Goal: Task Accomplishment & Management: Manage account settings

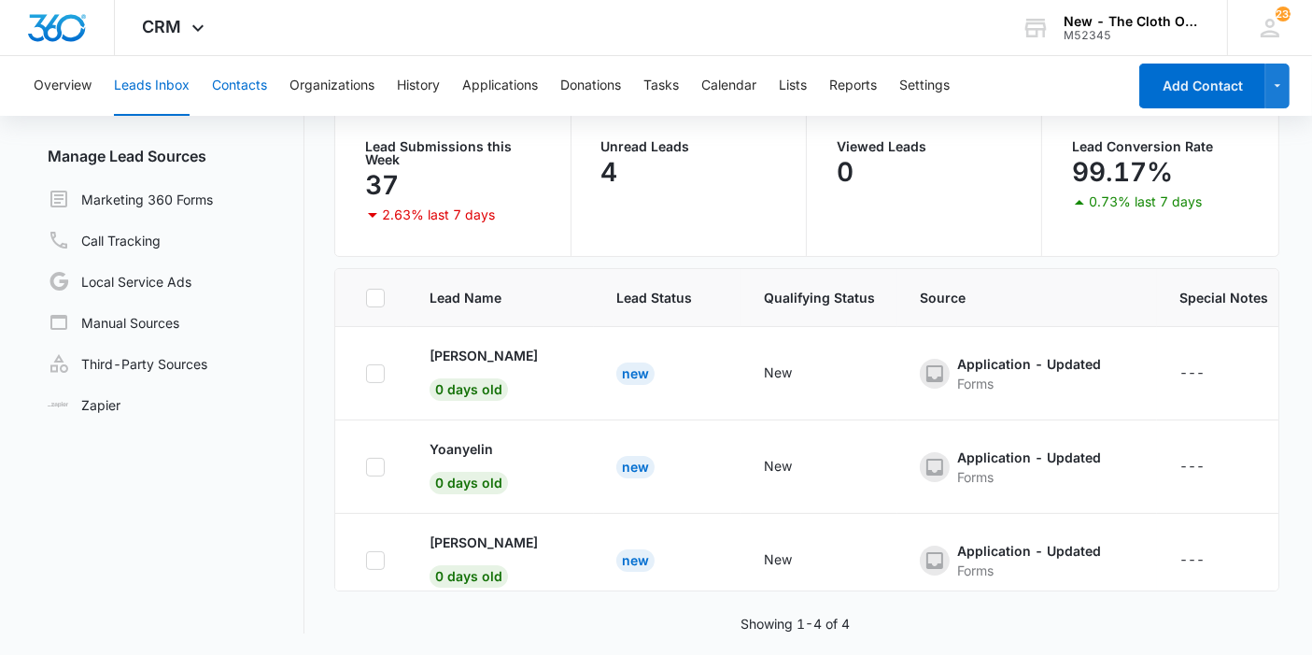
click at [249, 99] on button "Contacts" at bounding box center [239, 86] width 55 height 60
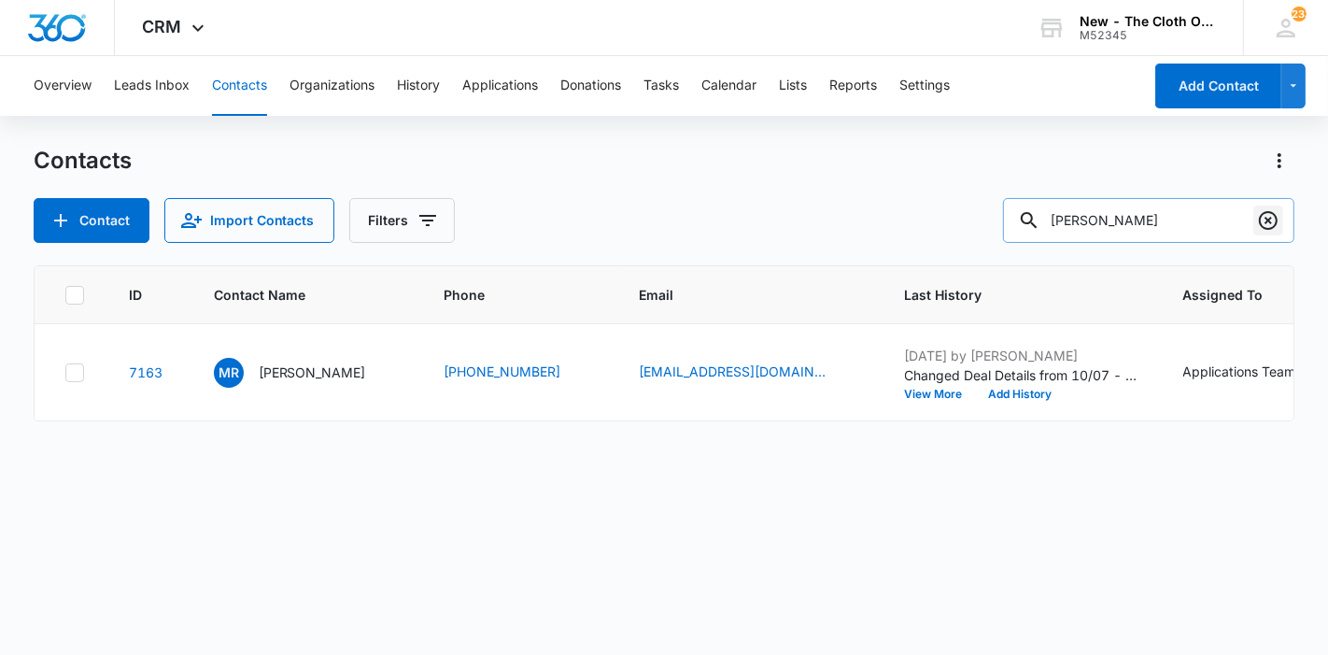
click at [1258, 219] on icon "Clear" at bounding box center [1268, 220] width 22 height 22
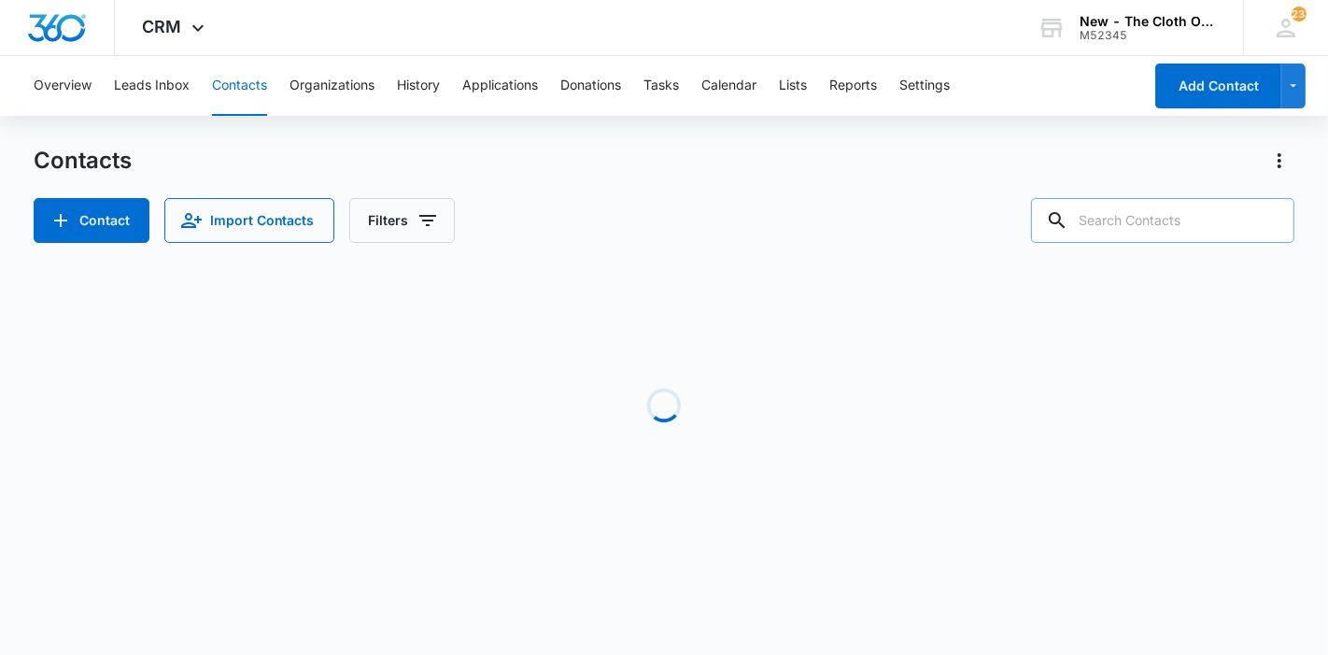
paste input "Mia Richardson"
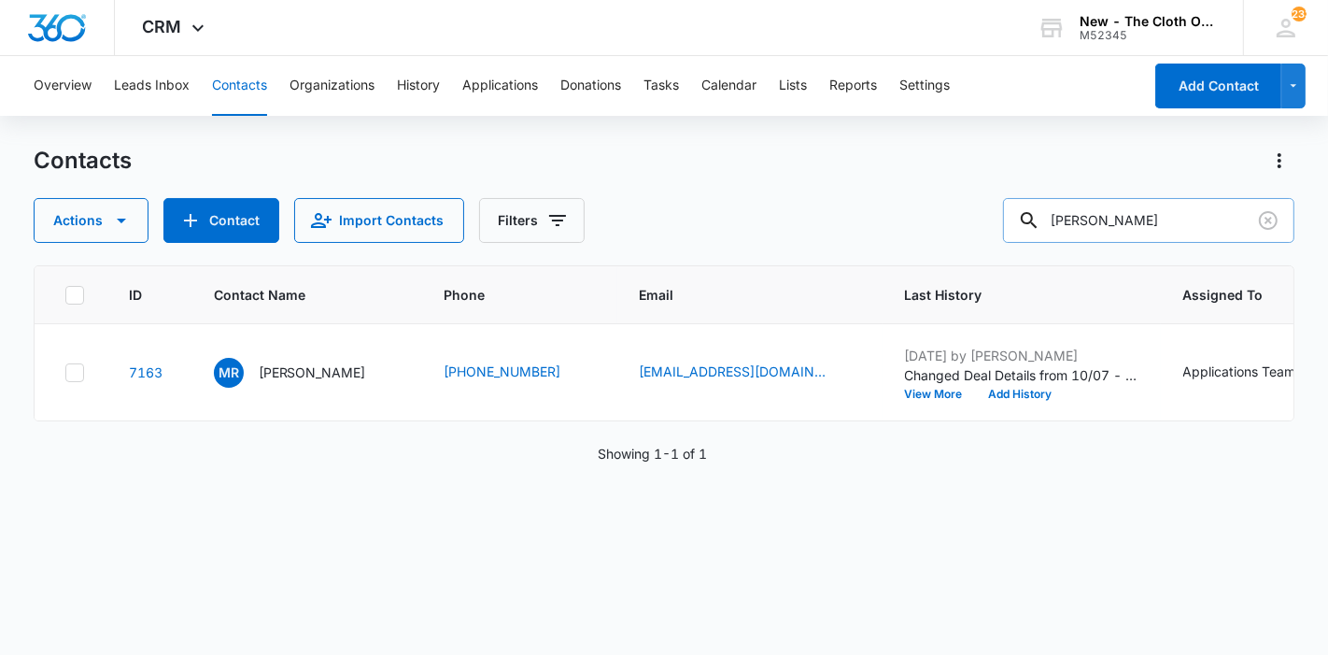
drag, startPoint x: 1168, startPoint y: 200, endPoint x: 1106, endPoint y: 211, distance: 63.6
click at [1106, 211] on input "Mia Richardson" at bounding box center [1148, 220] width 291 height 45
type input "Mia henson"
click at [179, 91] on button "Leads Inbox" at bounding box center [152, 86] width 76 height 60
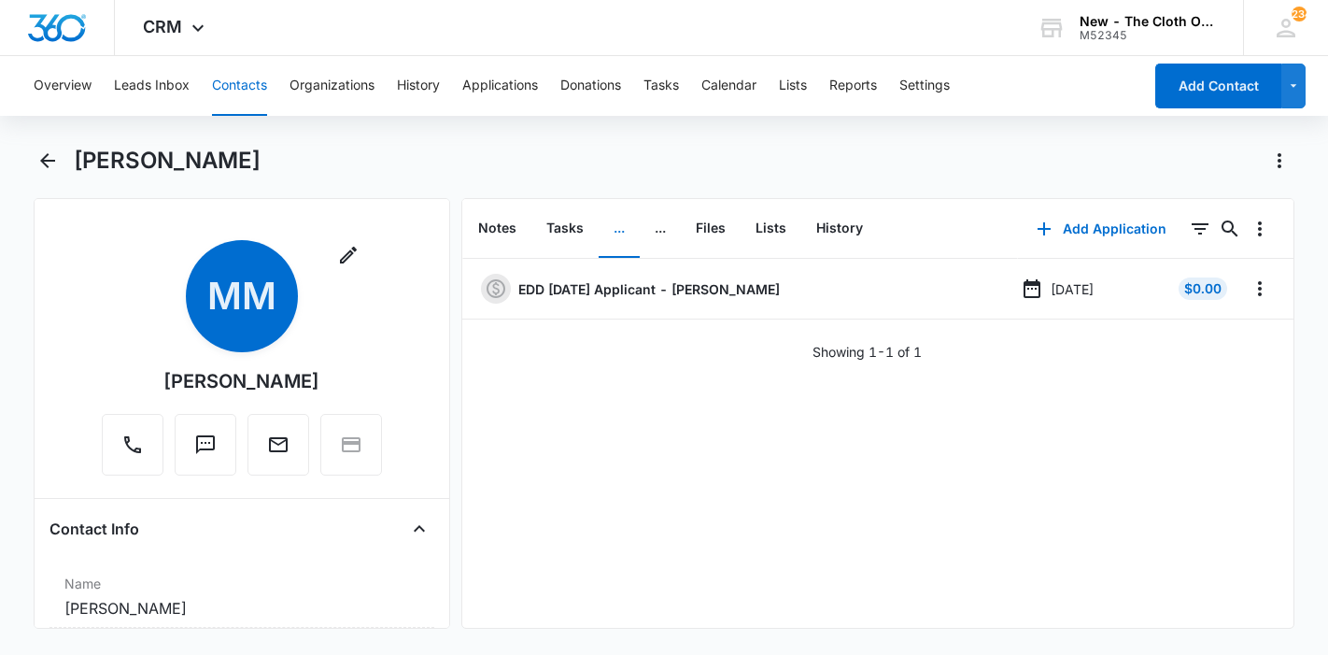
click at [259, 105] on button "Contacts" at bounding box center [239, 86] width 55 height 60
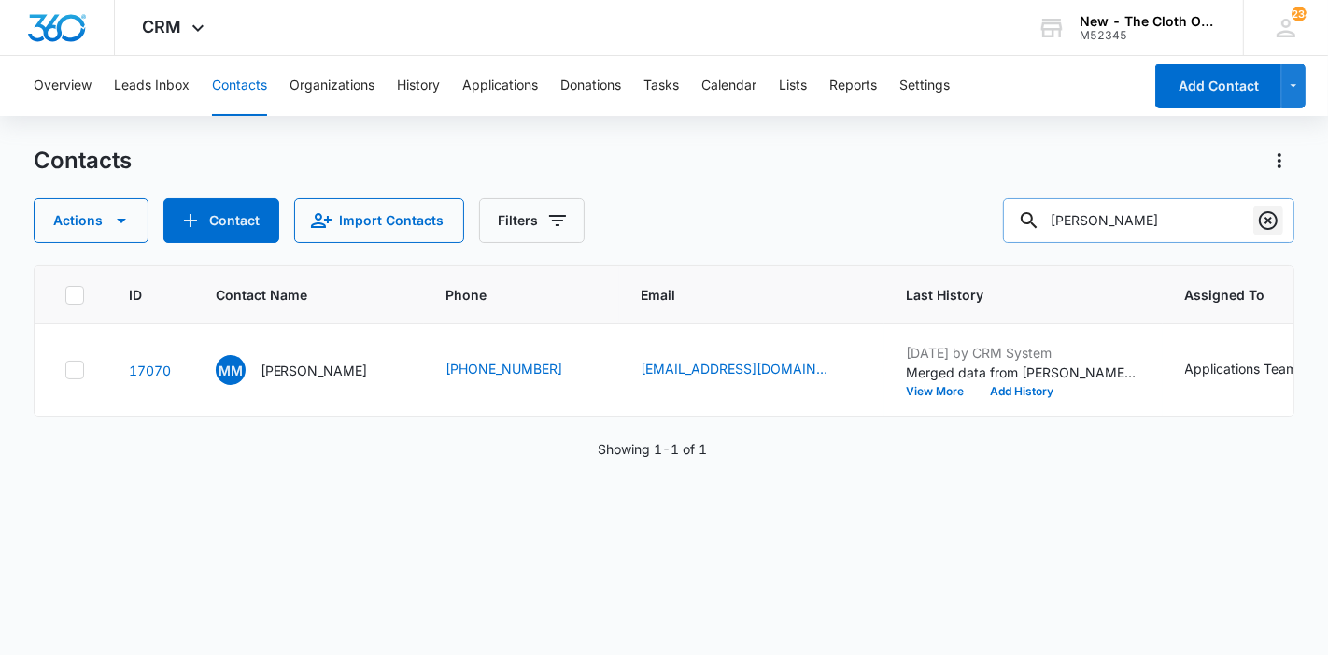
click at [1257, 229] on icon "Clear" at bounding box center [1268, 220] width 22 height 22
click at [1209, 221] on input "text" at bounding box center [1148, 220] width 291 height 45
paste input "Harrisonlqiana@gmail.com"
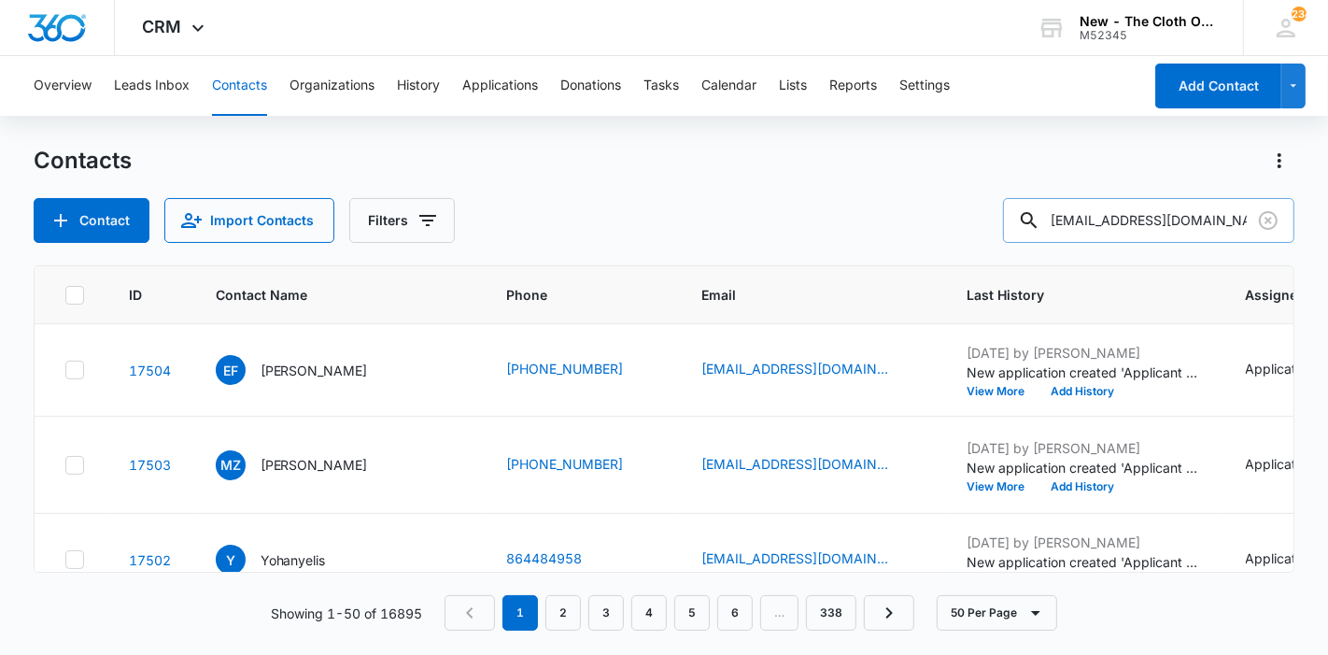
type input "Harrisonlqiana@gmail.com"
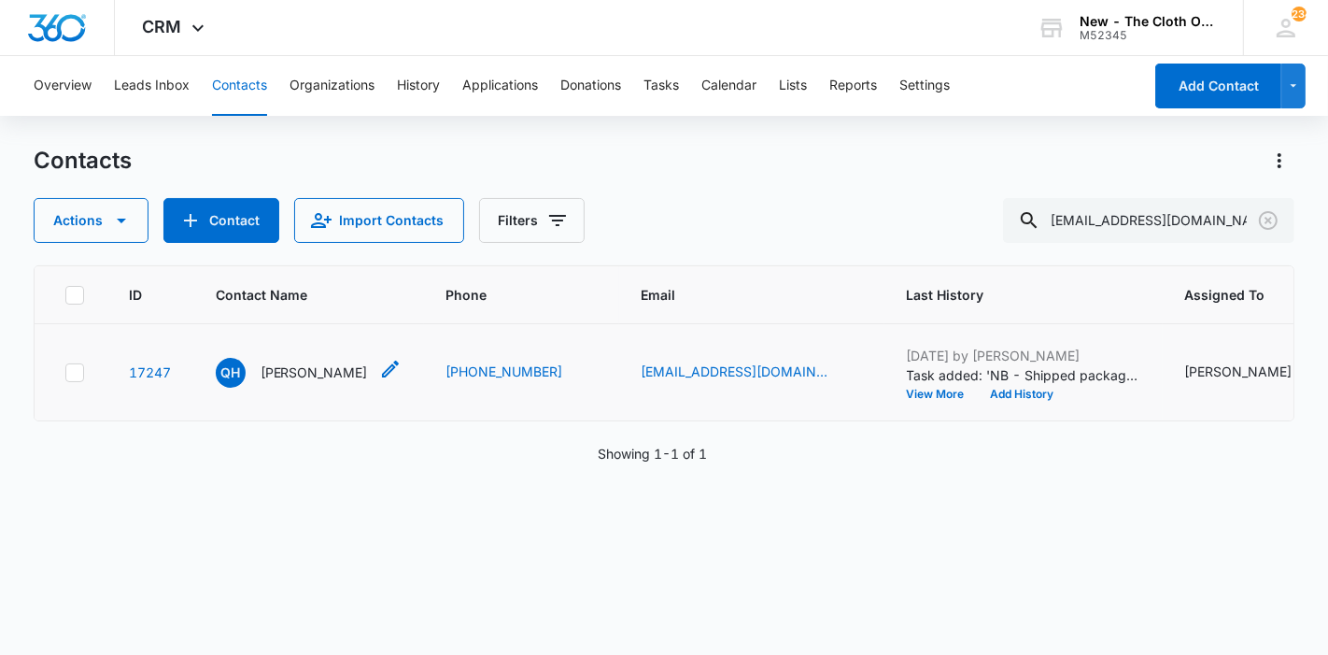
click at [288, 382] on p "Qiana Harrison" at bounding box center [314, 372] width 107 height 20
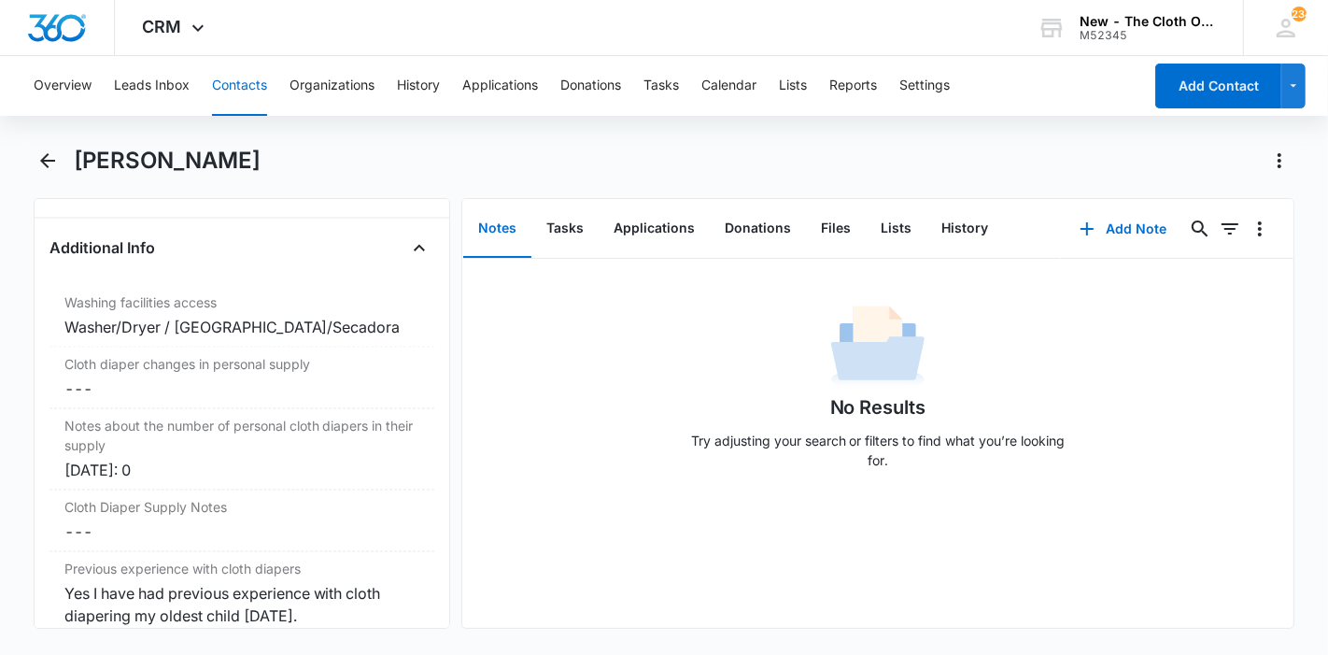
scroll to position [3086, 0]
click at [233, 89] on button "Contacts" at bounding box center [239, 86] width 55 height 60
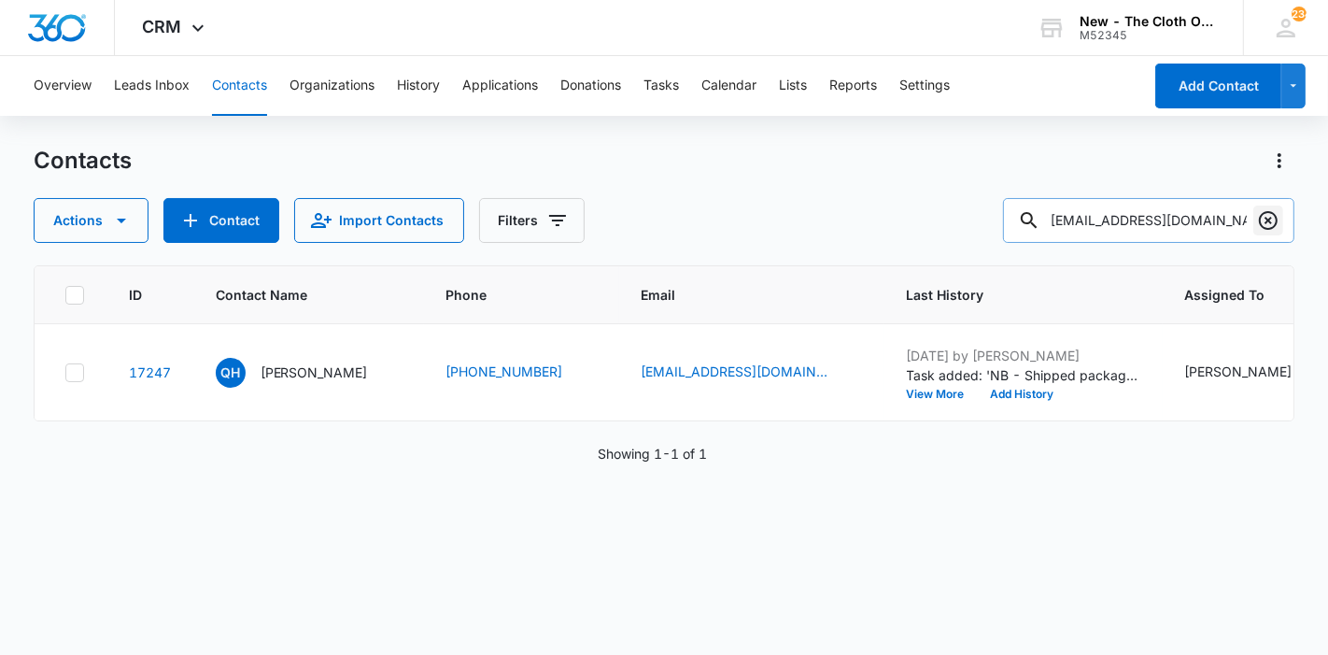
click at [1265, 221] on icon "Clear" at bounding box center [1268, 220] width 22 height 22
click at [1209, 218] on input "text" at bounding box center [1148, 220] width 291 height 45
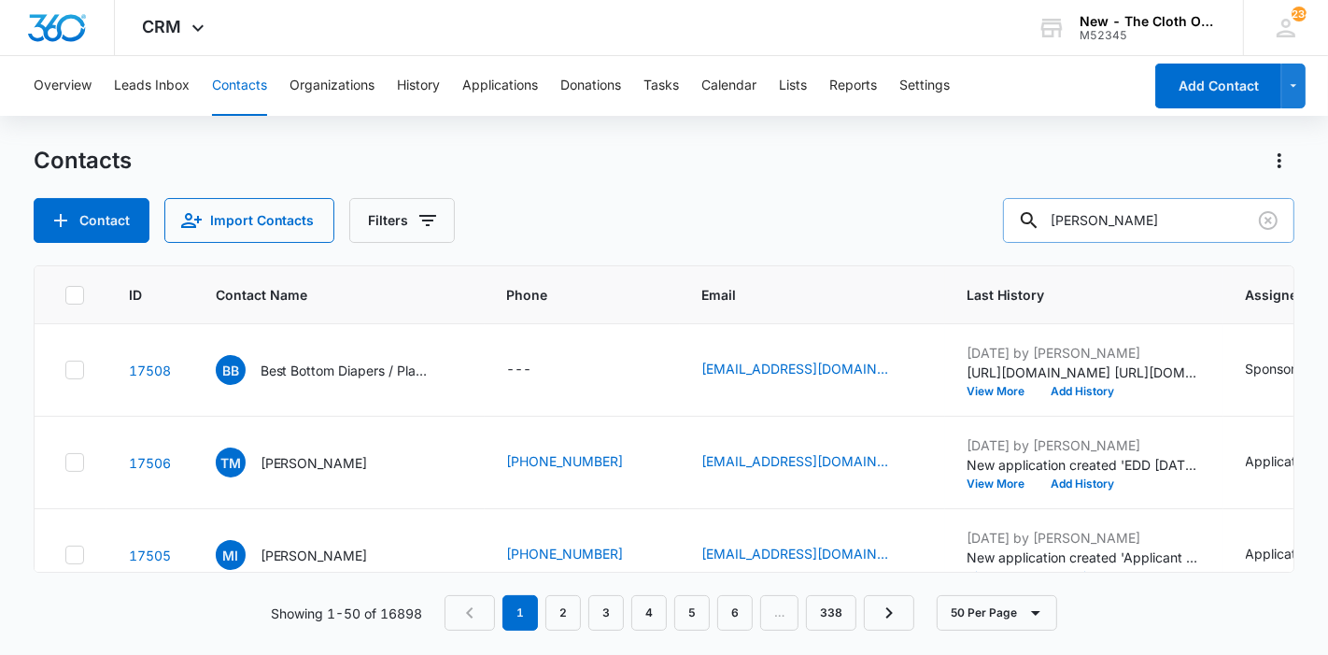
type input "mia richardson"
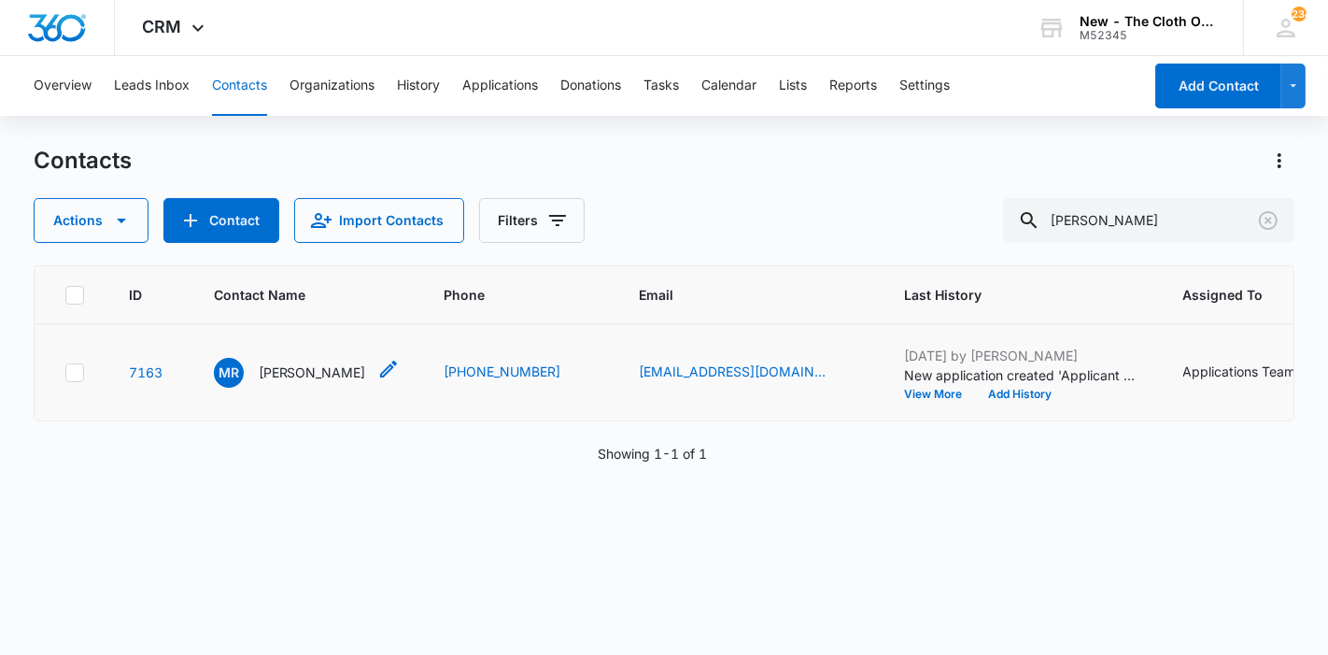
click at [299, 388] on div "MR Mia Richardson" at bounding box center [290, 373] width 152 height 30
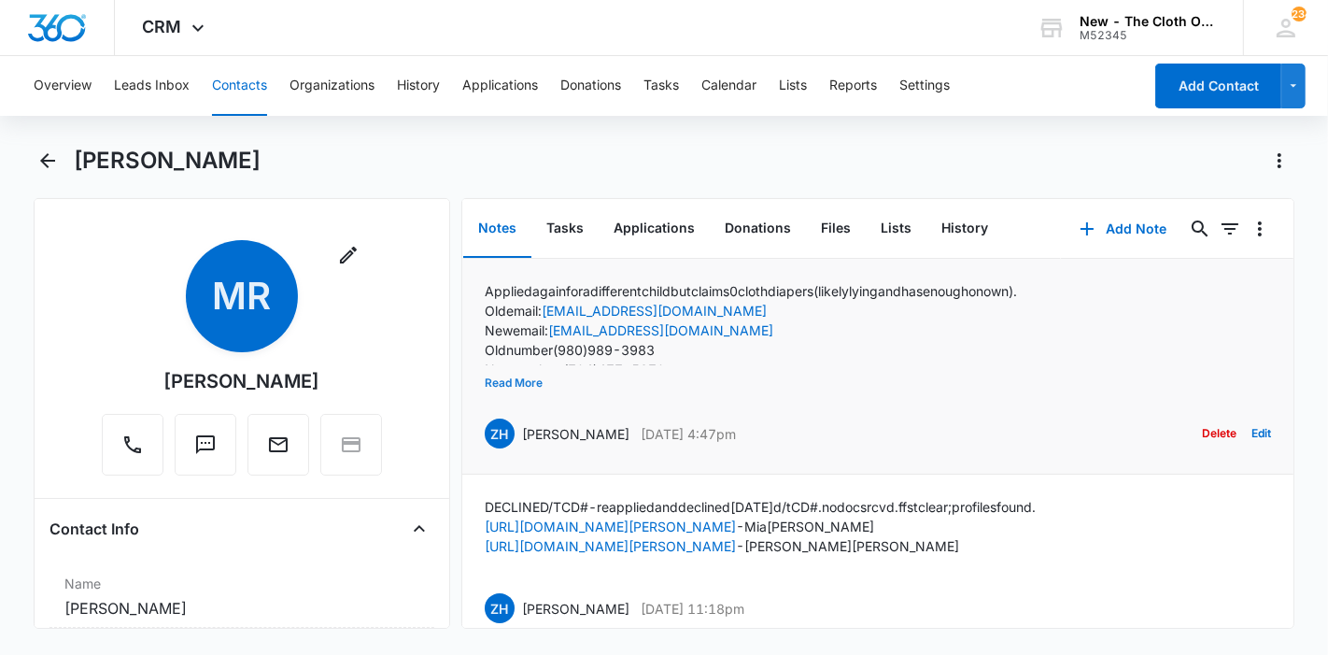
click at [516, 380] on button "Read More" at bounding box center [514, 382] width 58 height 35
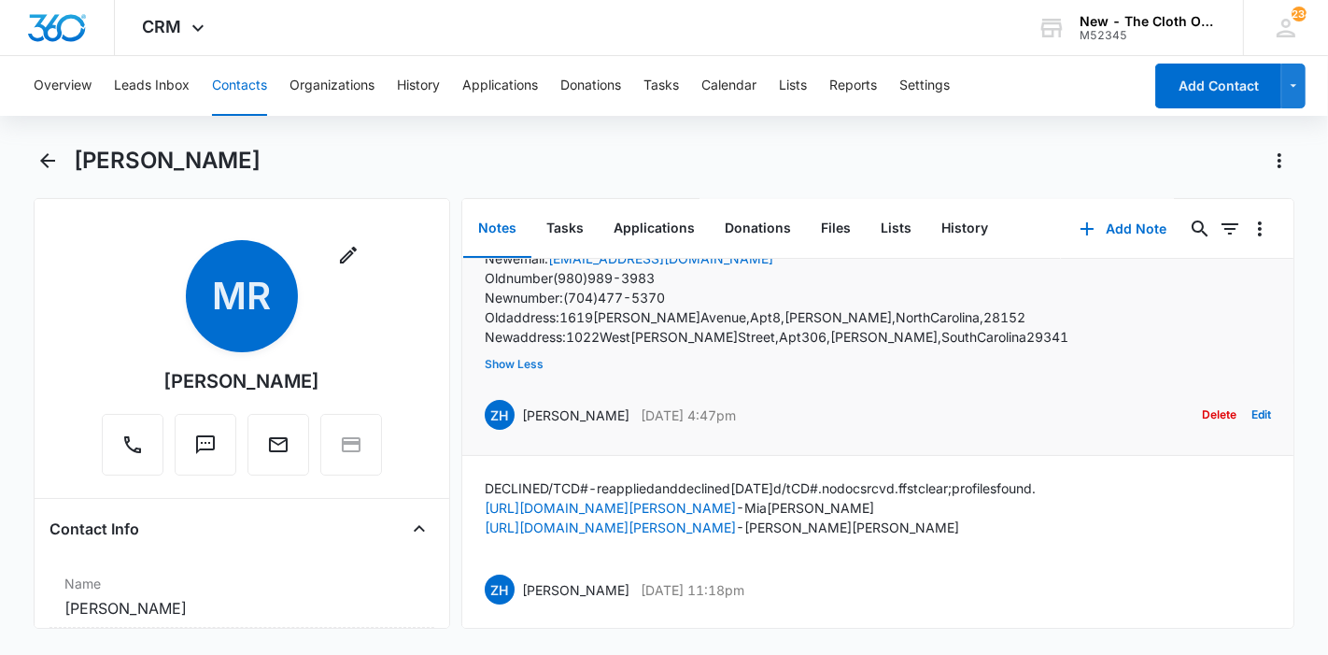
scroll to position [89, 0]
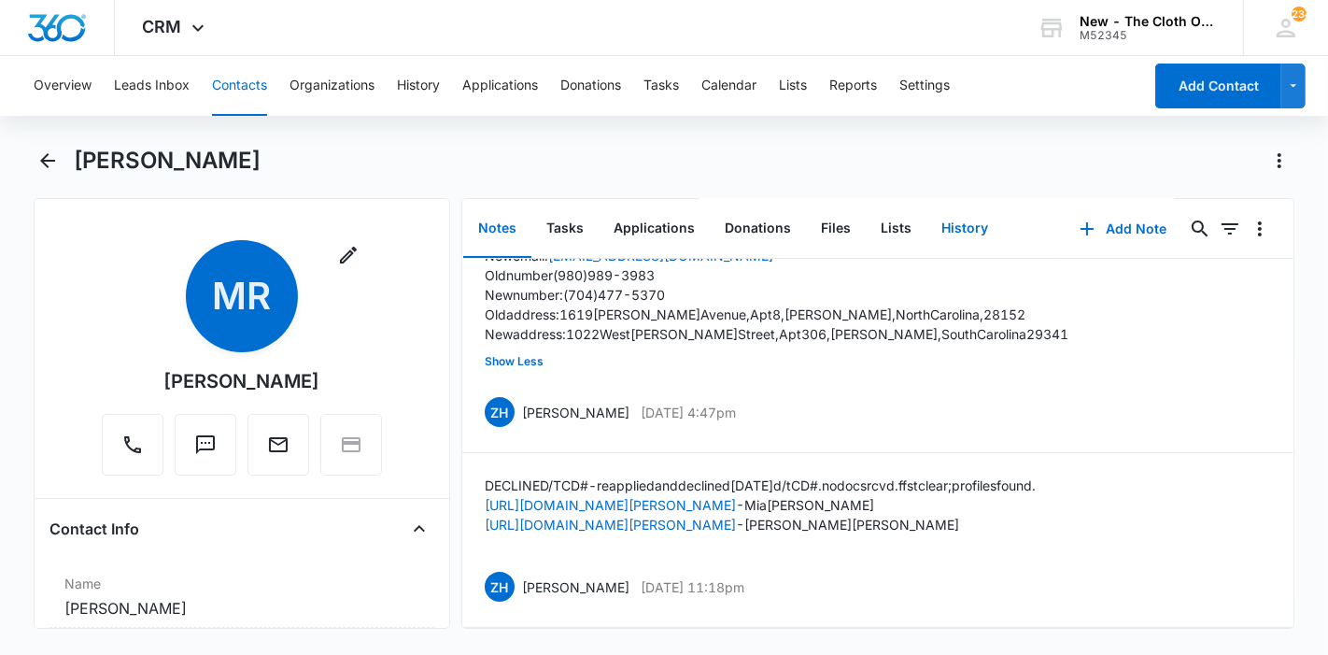
click at [948, 235] on button "History" at bounding box center [964, 229] width 77 height 58
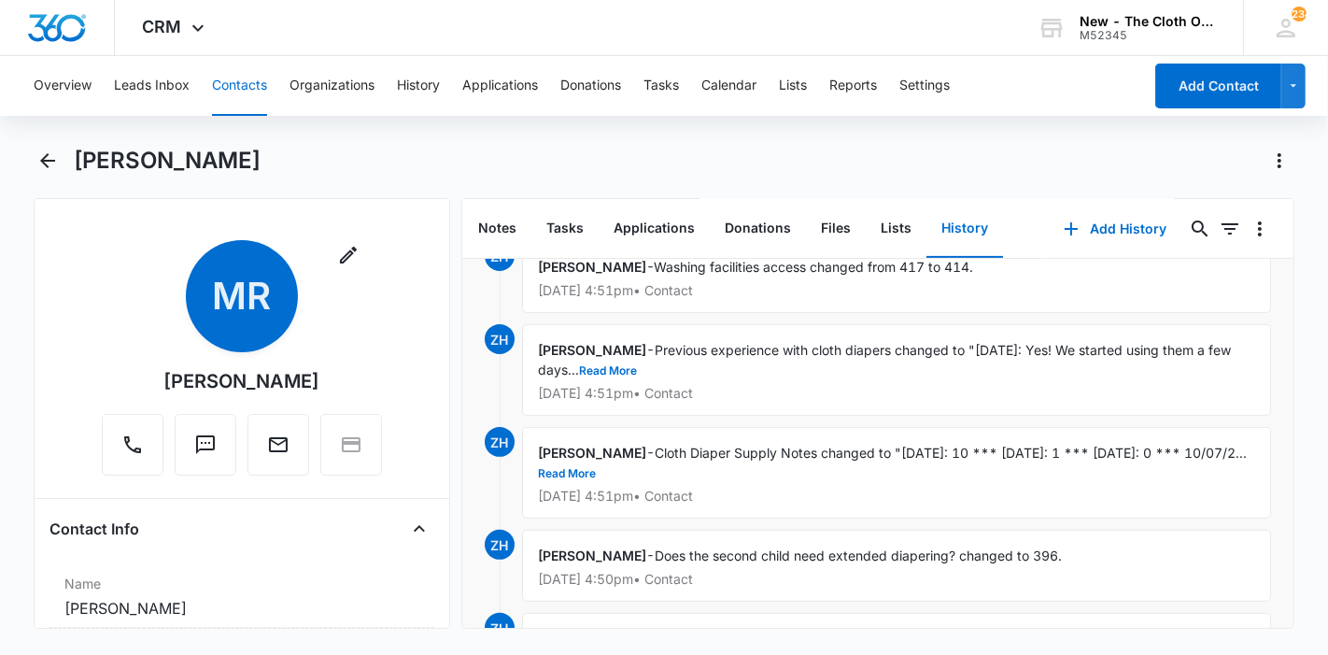
scroll to position [491, 0]
click at [609, 364] on button "Read More" at bounding box center [608, 369] width 58 height 11
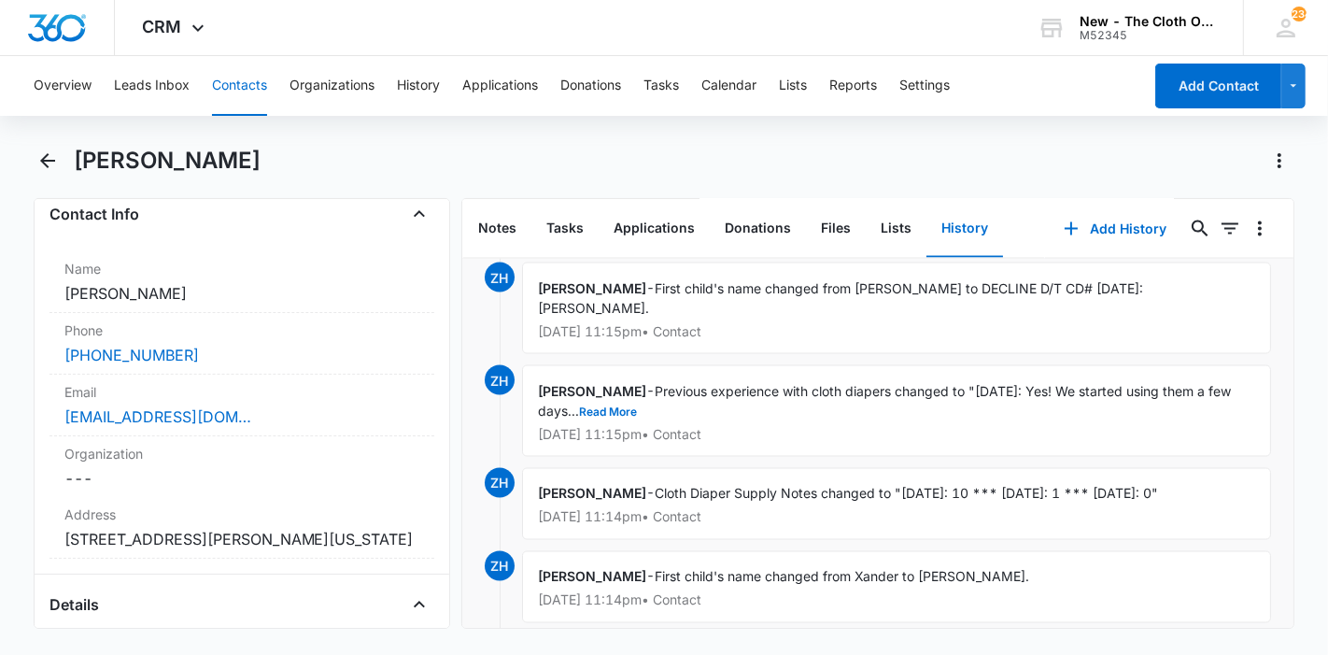
scroll to position [317, 0]
click at [494, 238] on button "Notes" at bounding box center [497, 229] width 68 height 58
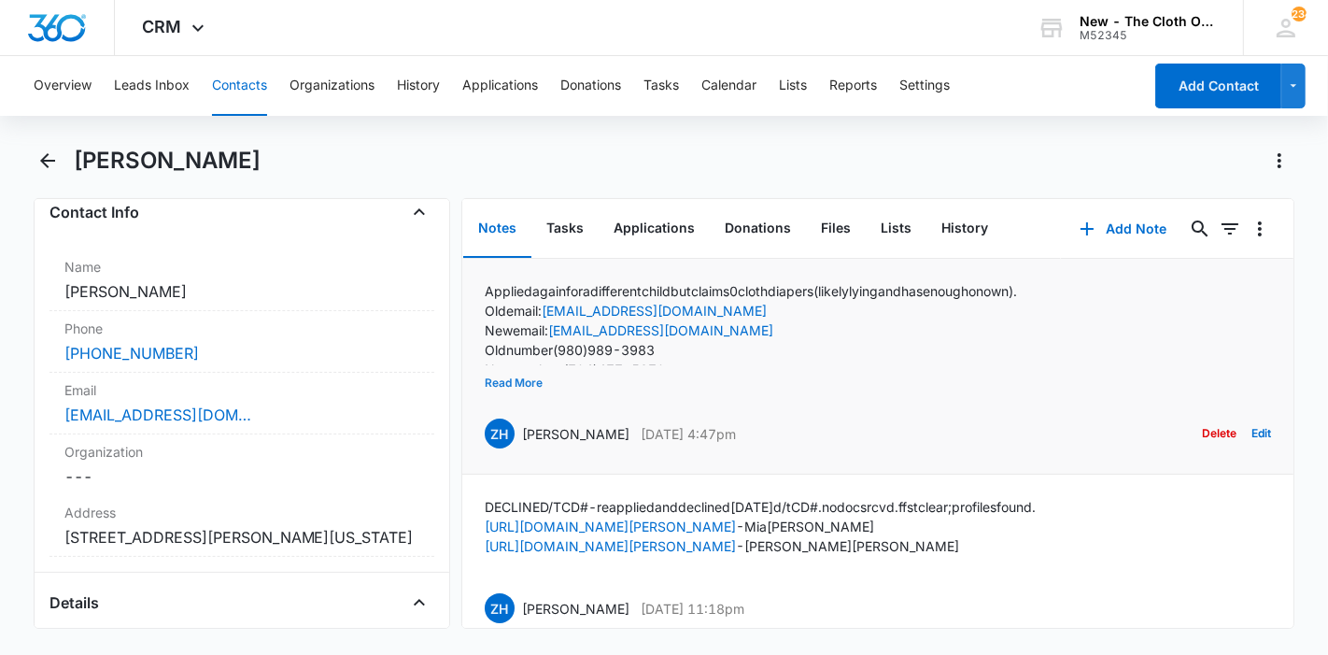
click at [525, 372] on button "Read More" at bounding box center [514, 382] width 58 height 35
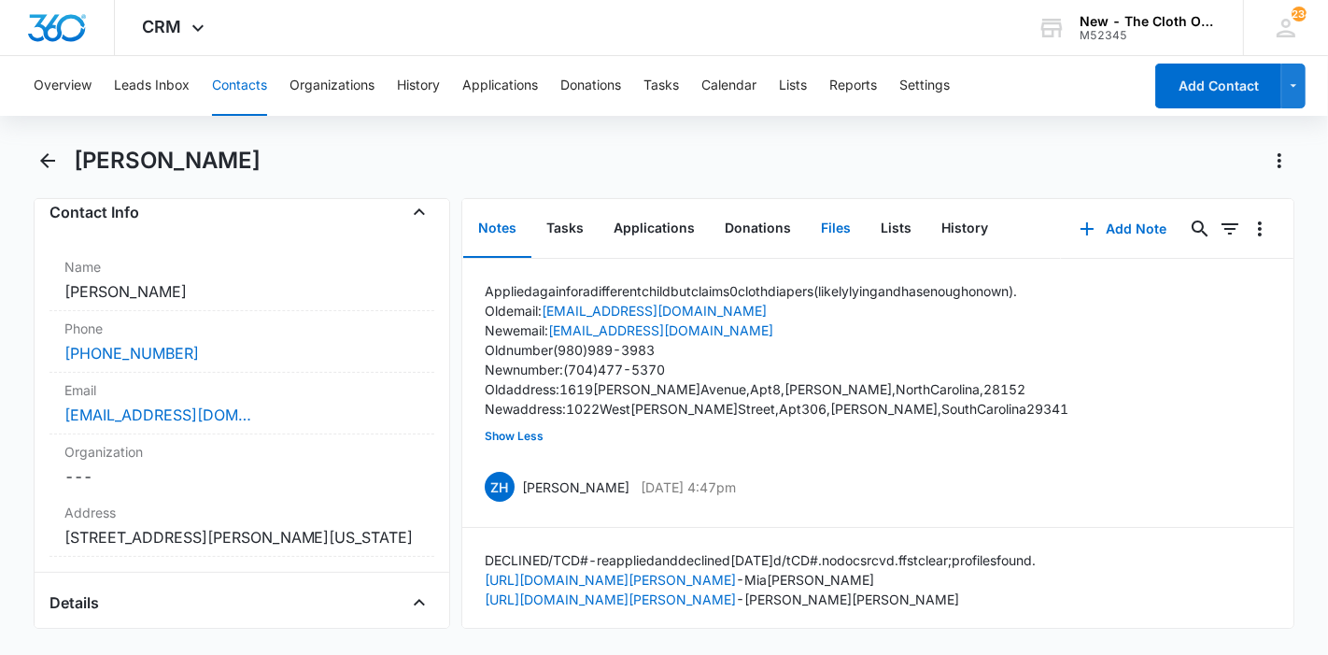
click at [841, 240] on button "Files" at bounding box center [836, 229] width 60 height 58
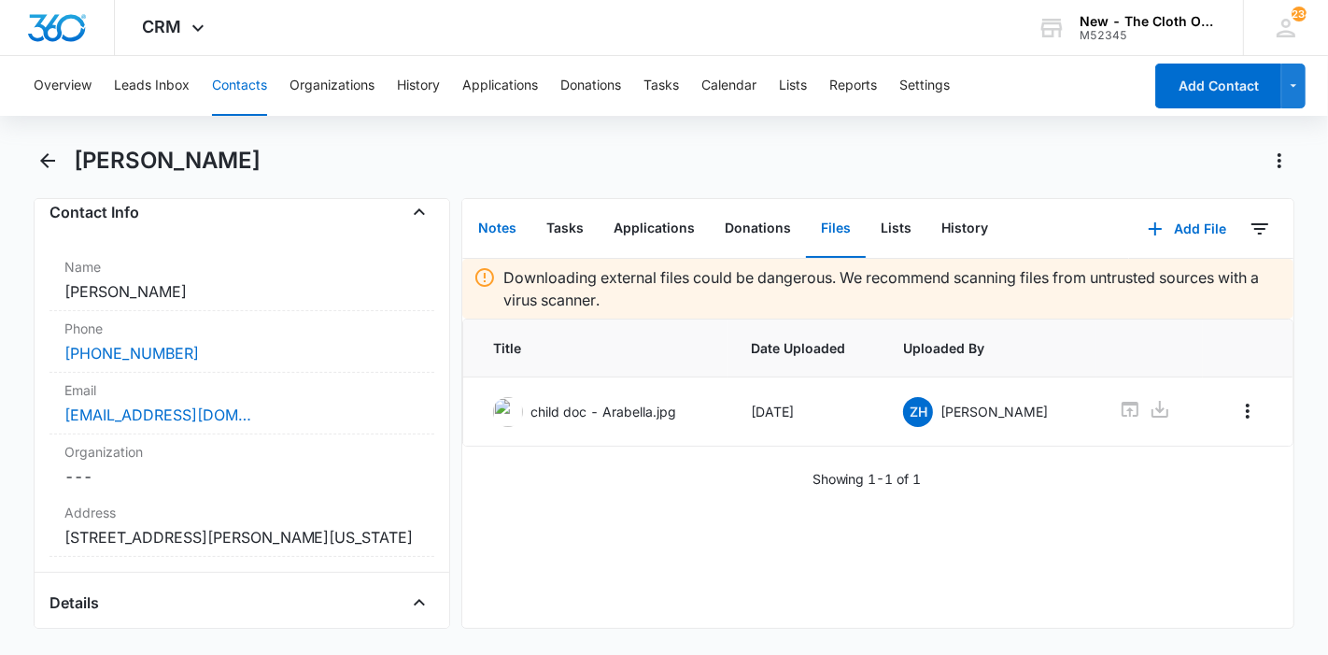
click at [504, 239] on button "Notes" at bounding box center [497, 229] width 68 height 58
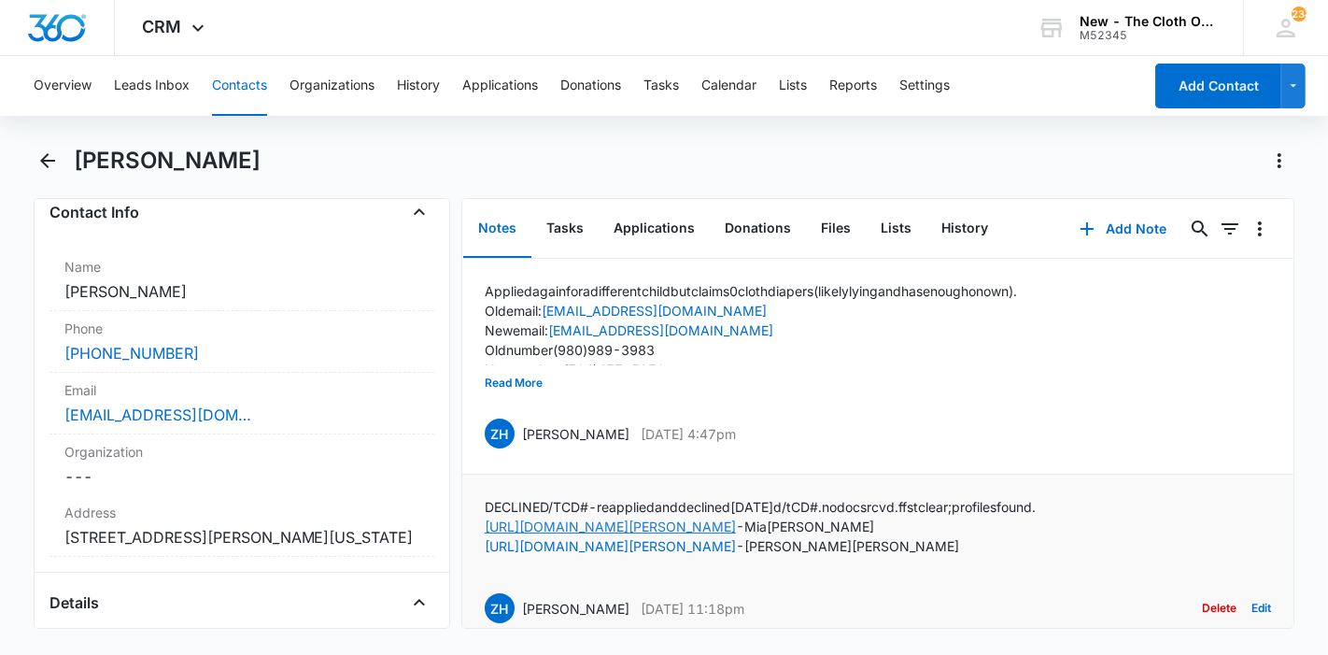
click at [629, 526] on link "https://www.facebook.com/mia.richardson.353" at bounding box center [610, 526] width 251 height 16
click at [637, 232] on button "Applications" at bounding box center [654, 229] width 111 height 58
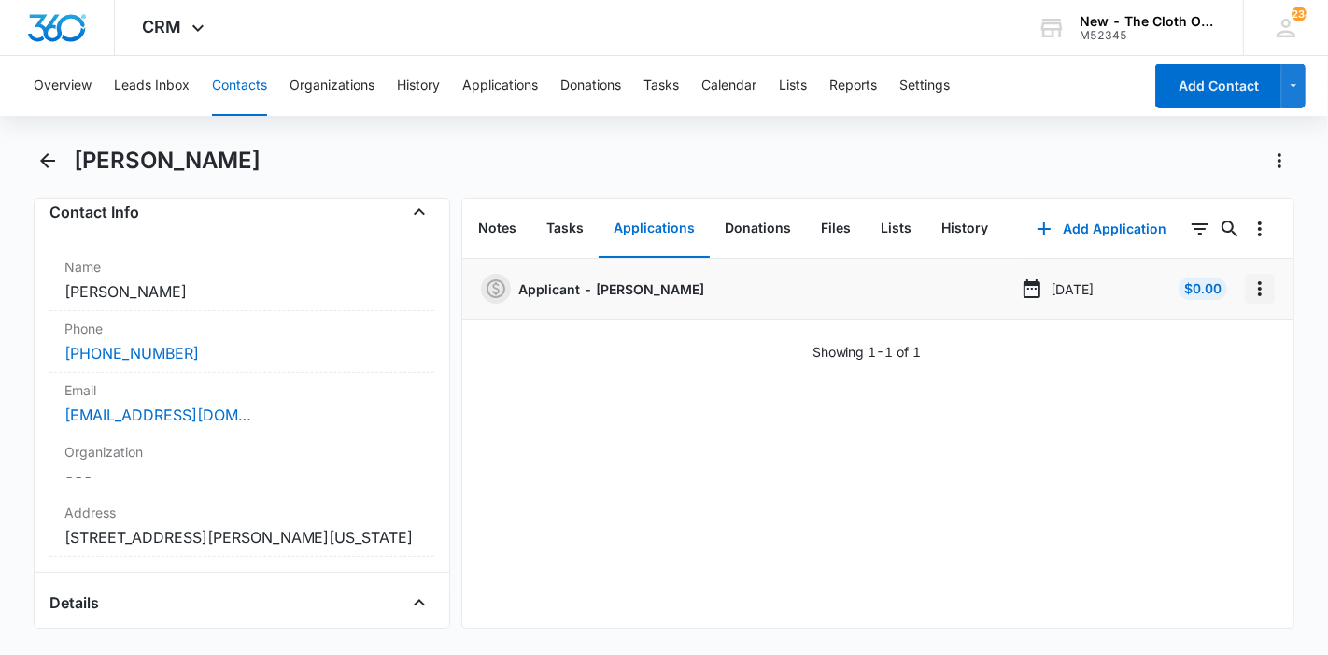
click at [1249, 284] on icon "Overflow Menu" at bounding box center [1260, 288] width 22 height 22
click at [1181, 342] on div "Edit" at bounding box center [1194, 340] width 39 height 13
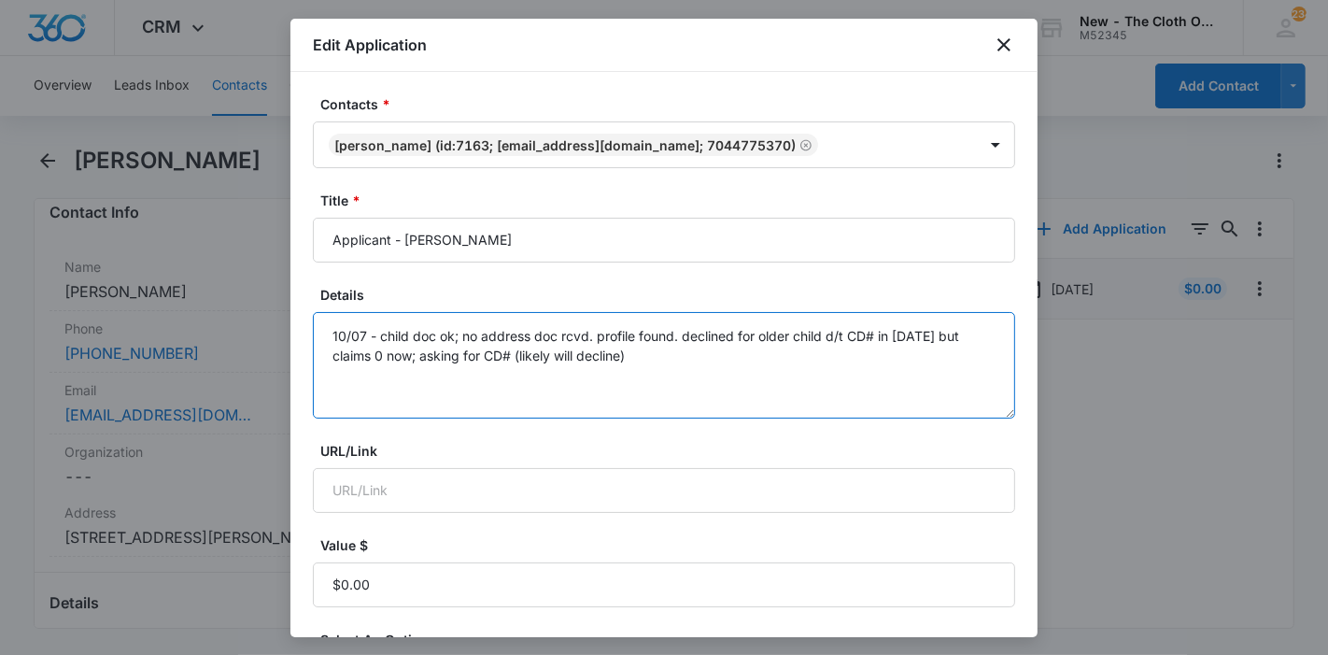
click at [747, 355] on textarea "10/07 - child doc ok; no address doc rcvd. profile found. declined for older ch…" at bounding box center [664, 365] width 702 height 106
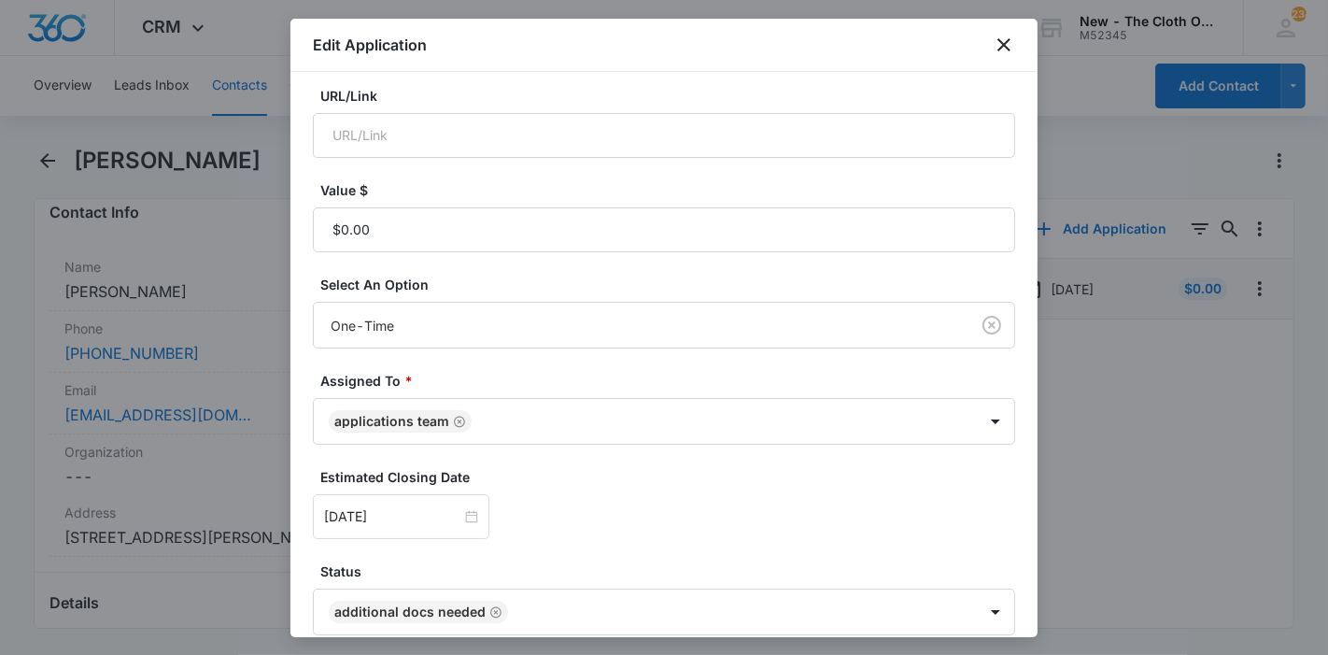
scroll to position [439, 0]
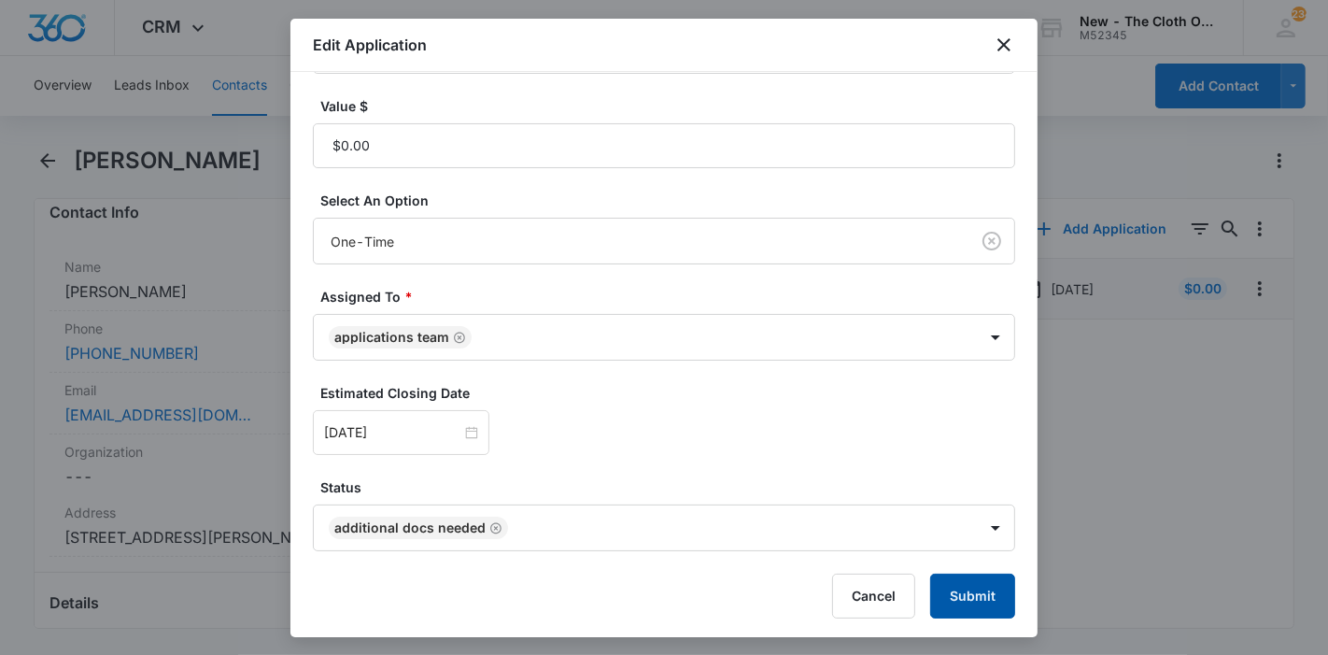
type textarea "10/07 - child doc ok; no address doc rcvd. profile found. declined for older ch…"
click at [953, 596] on button "Submit" at bounding box center [972, 595] width 85 height 45
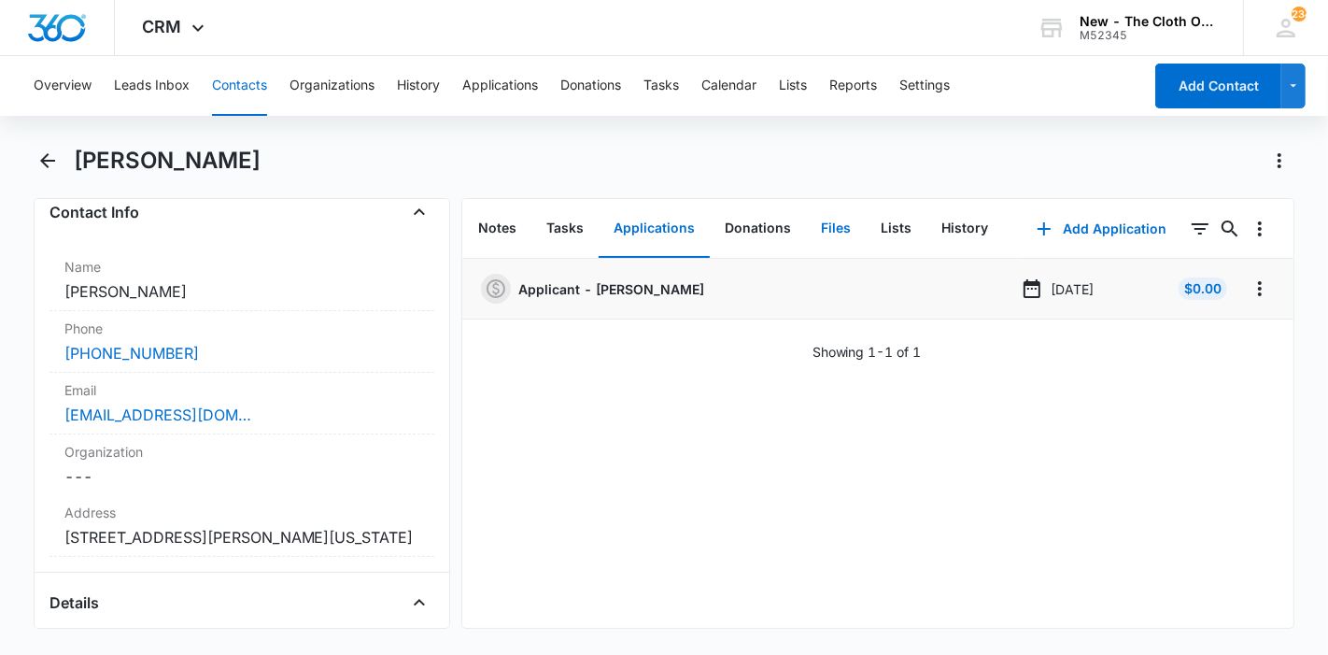
click at [832, 212] on button "Files" at bounding box center [836, 229] width 60 height 58
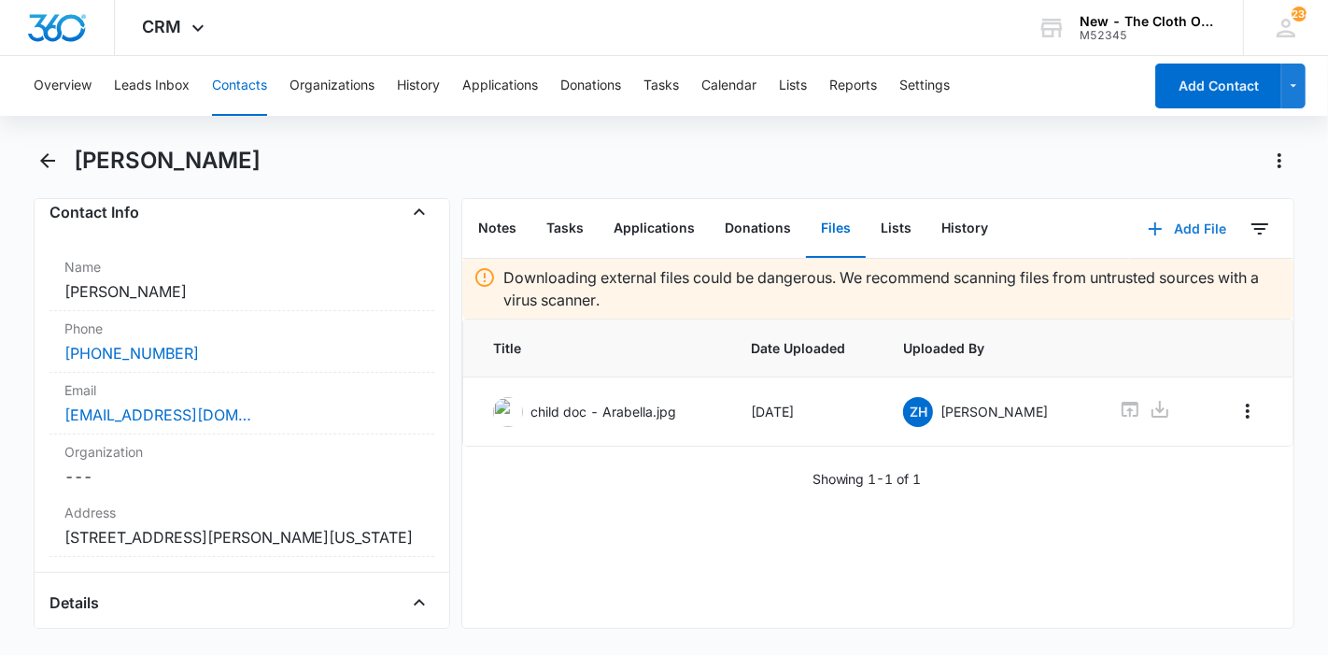
click at [1154, 216] on button "Add File" at bounding box center [1187, 228] width 116 height 45
click at [1135, 287] on div "Upload Files" at bounding box center [1162, 288] width 75 height 13
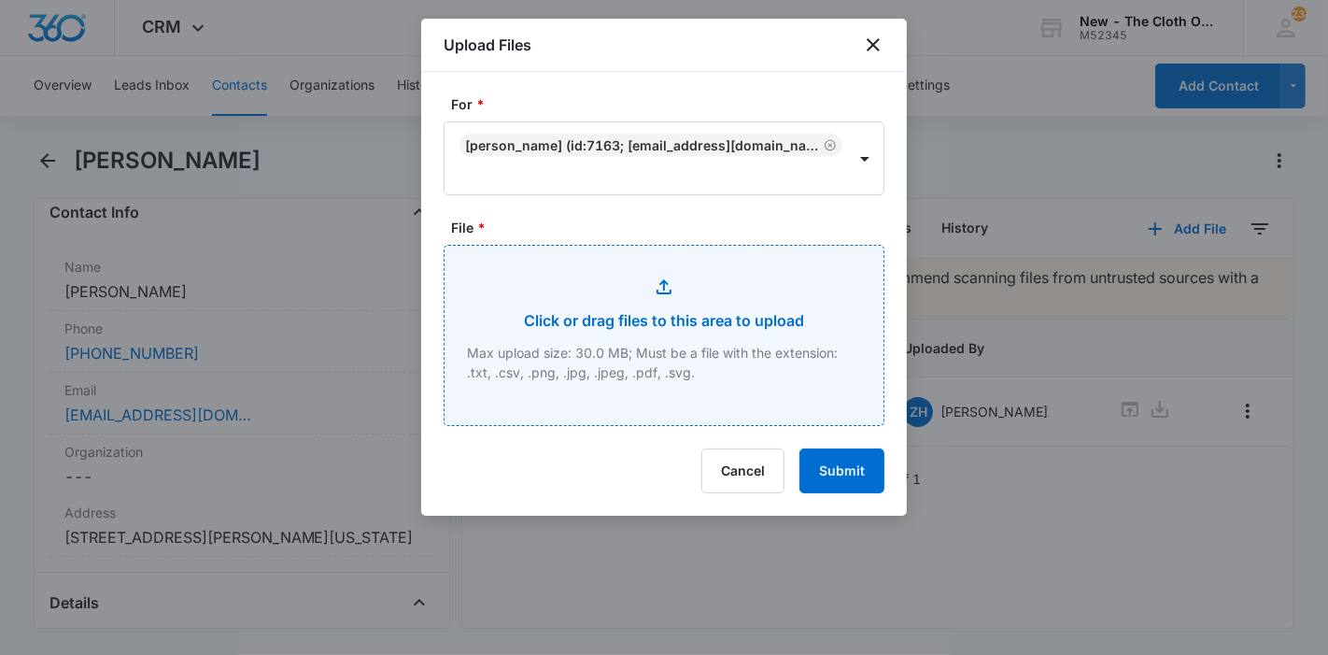
click at [697, 298] on input "File *" at bounding box center [664, 335] width 439 height 179
type input "C:\fakepath\Screenshot 2025-10-09 200532.png"
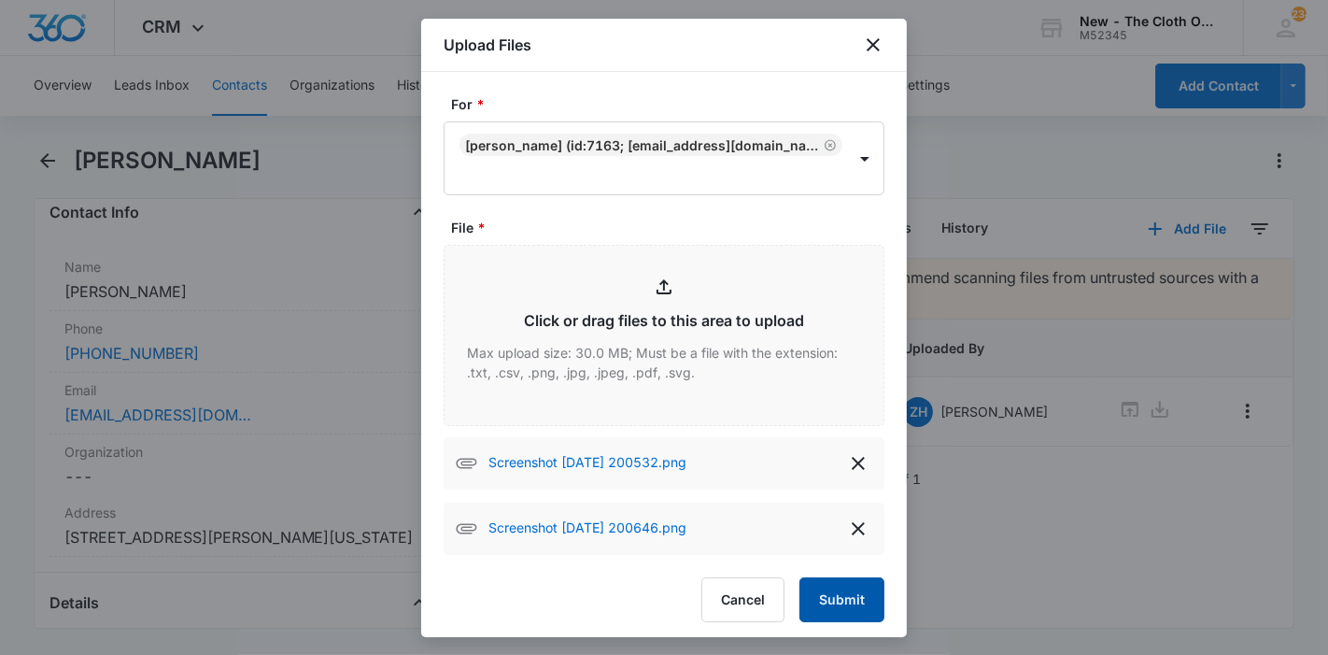
click at [834, 592] on button "Submit" at bounding box center [841, 599] width 85 height 45
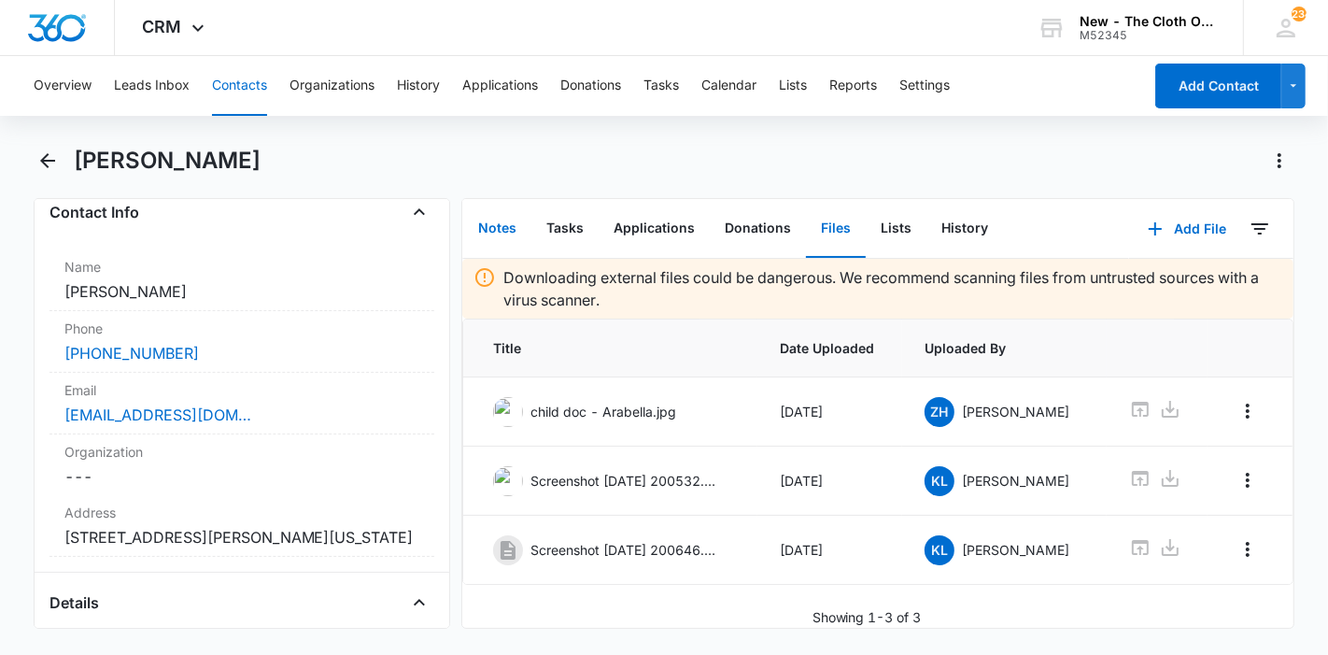
click at [515, 223] on button "Notes" at bounding box center [497, 229] width 68 height 58
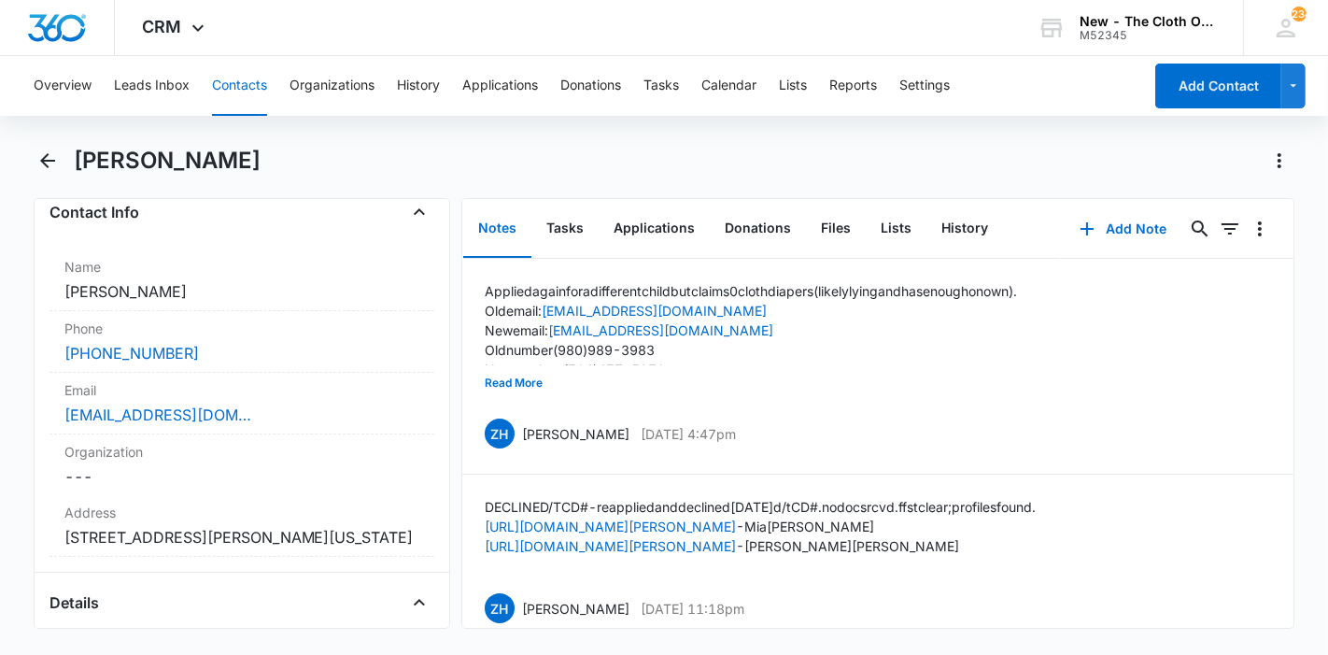
drag, startPoint x: 254, startPoint y: 161, endPoint x: 78, endPoint y: 164, distance: 175.6
click at [78, 164] on div "Mia Richardson" at bounding box center [685, 161] width 1222 height 30
copy h1 "Mia Richardson"
click at [950, 228] on button "History" at bounding box center [964, 229] width 77 height 58
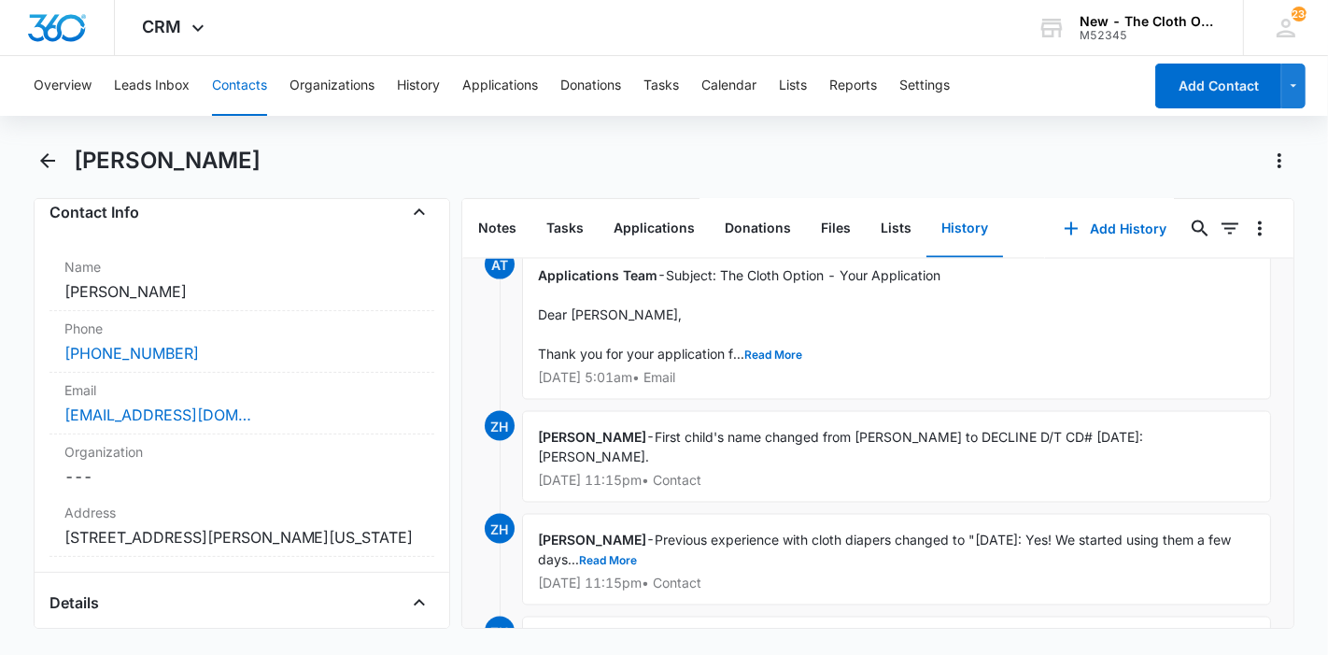
scroll to position [2503, 0]
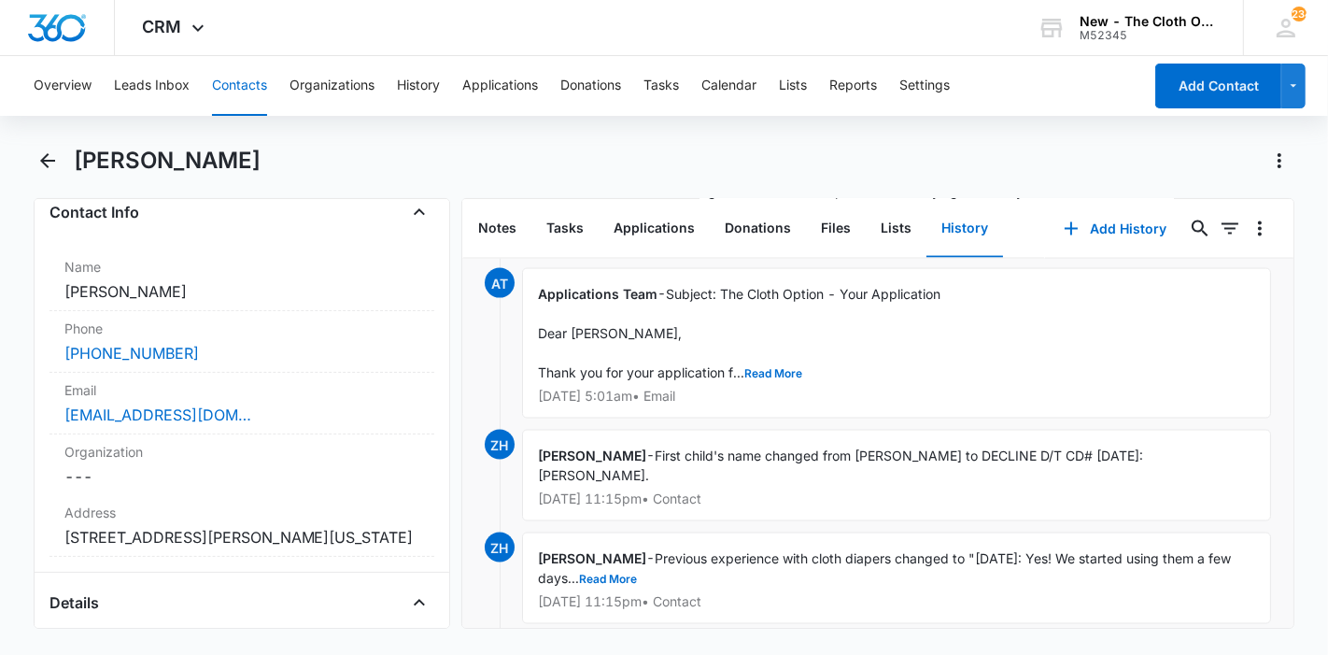
click at [248, 89] on button "Contacts" at bounding box center [239, 86] width 55 height 60
